Goal: Check status: Check status

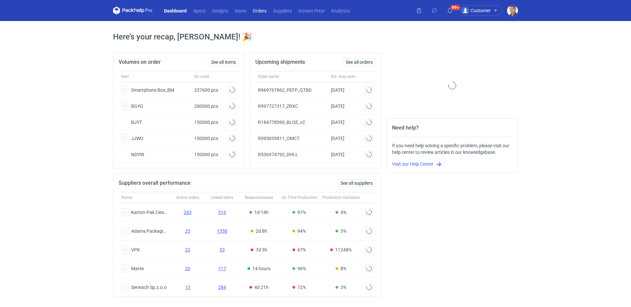
click at [258, 11] on link "Orders" at bounding box center [259, 11] width 20 height 8
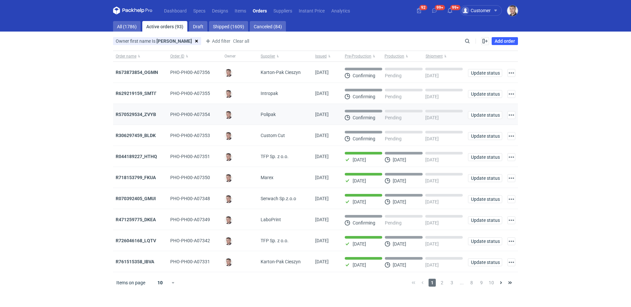
click at [138, 111] on div "R570529534_ZVYB" at bounding box center [140, 114] width 49 height 7
click at [124, 110] on div "R570529534_ZVYB" at bounding box center [140, 114] width 55 height 21
click at [126, 115] on strong "R570529534_ZVYB" at bounding box center [136, 114] width 40 height 5
click at [141, 91] on strong "R629219159_SMTI'" at bounding box center [136, 93] width 40 height 5
click at [142, 73] on strong "R673873854_OGMN" at bounding box center [137, 72] width 42 height 5
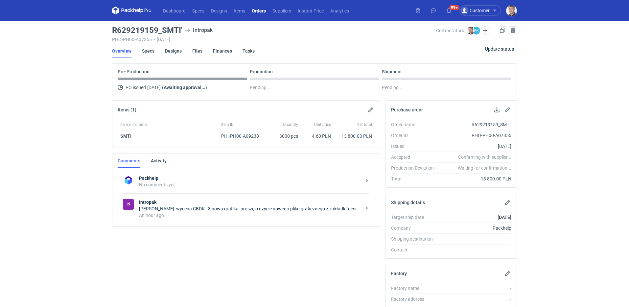
click at [239, 204] on strong "Intropak" at bounding box center [250, 202] width 222 height 7
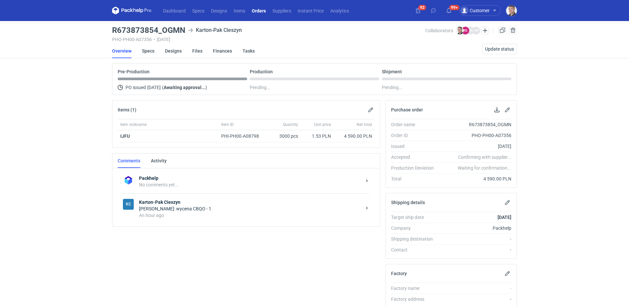
click at [218, 206] on div "Maciej Sikora: wycena CBQO - 1" at bounding box center [250, 208] width 222 height 7
